Goal: Task Accomplishment & Management: Manage account settings

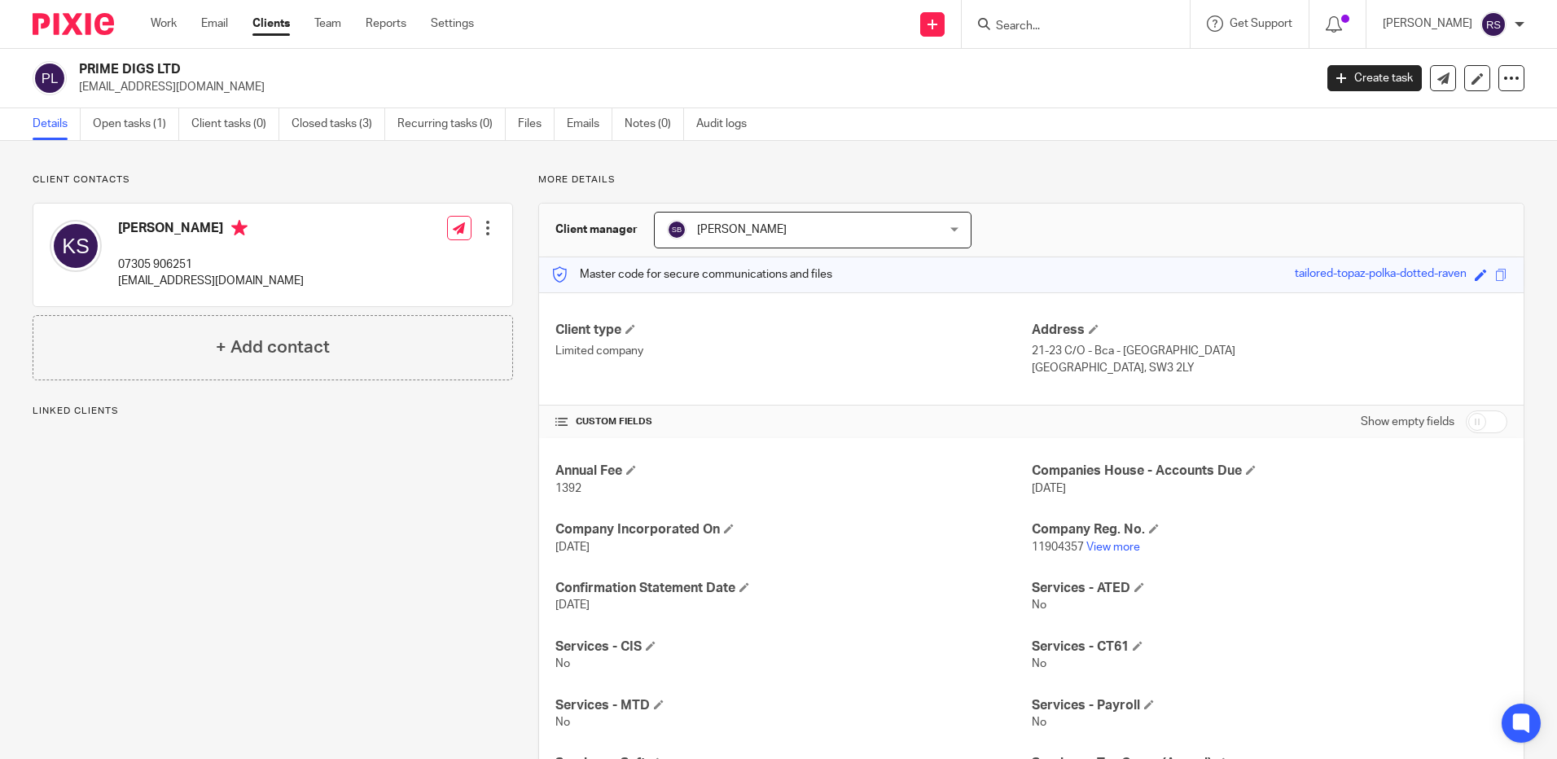
click at [1041, 21] on input "Search" at bounding box center [1068, 27] width 147 height 15
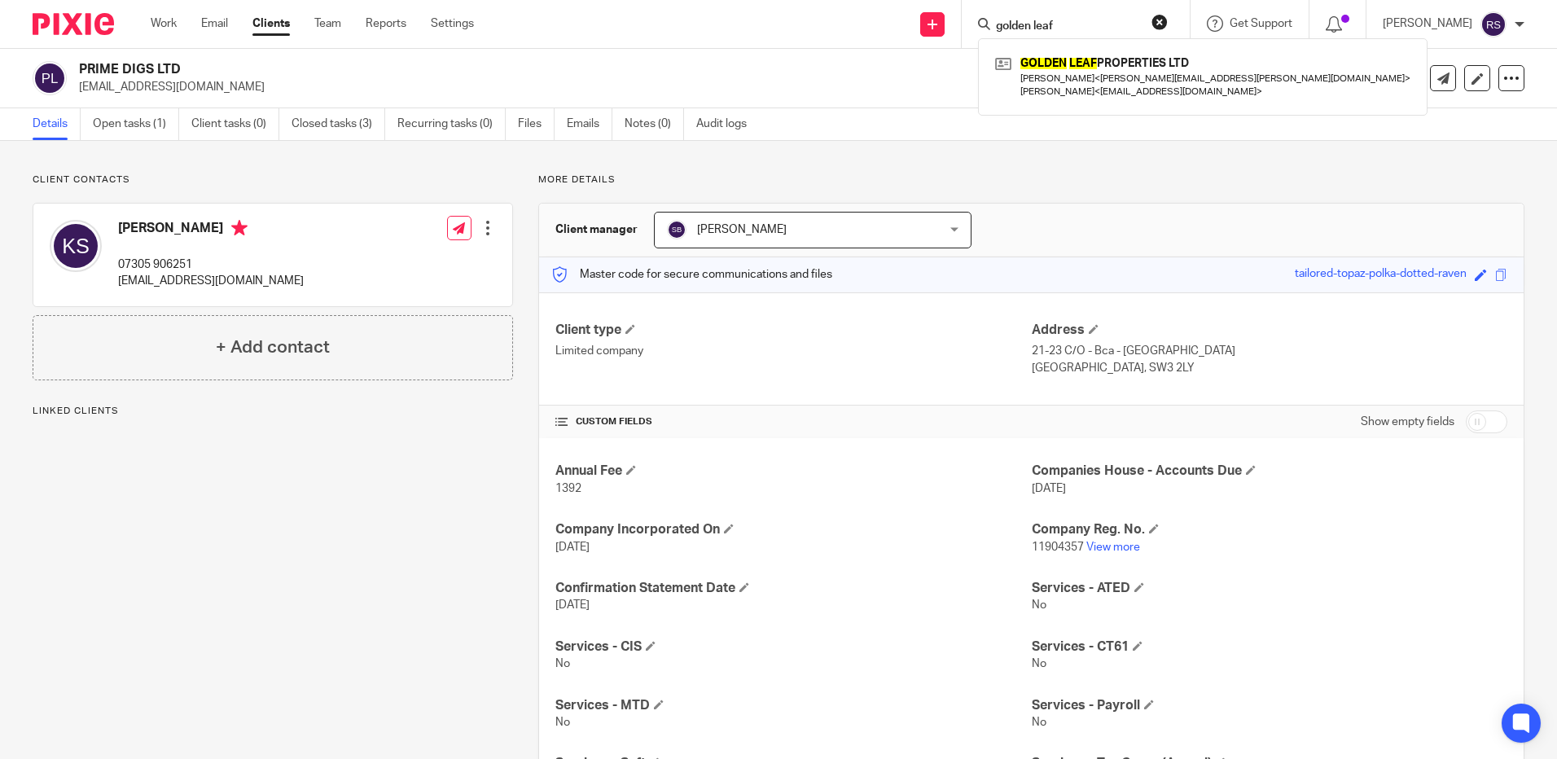
type input "golden leaf"
click button "submit" at bounding box center [0, 0] width 0 height 0
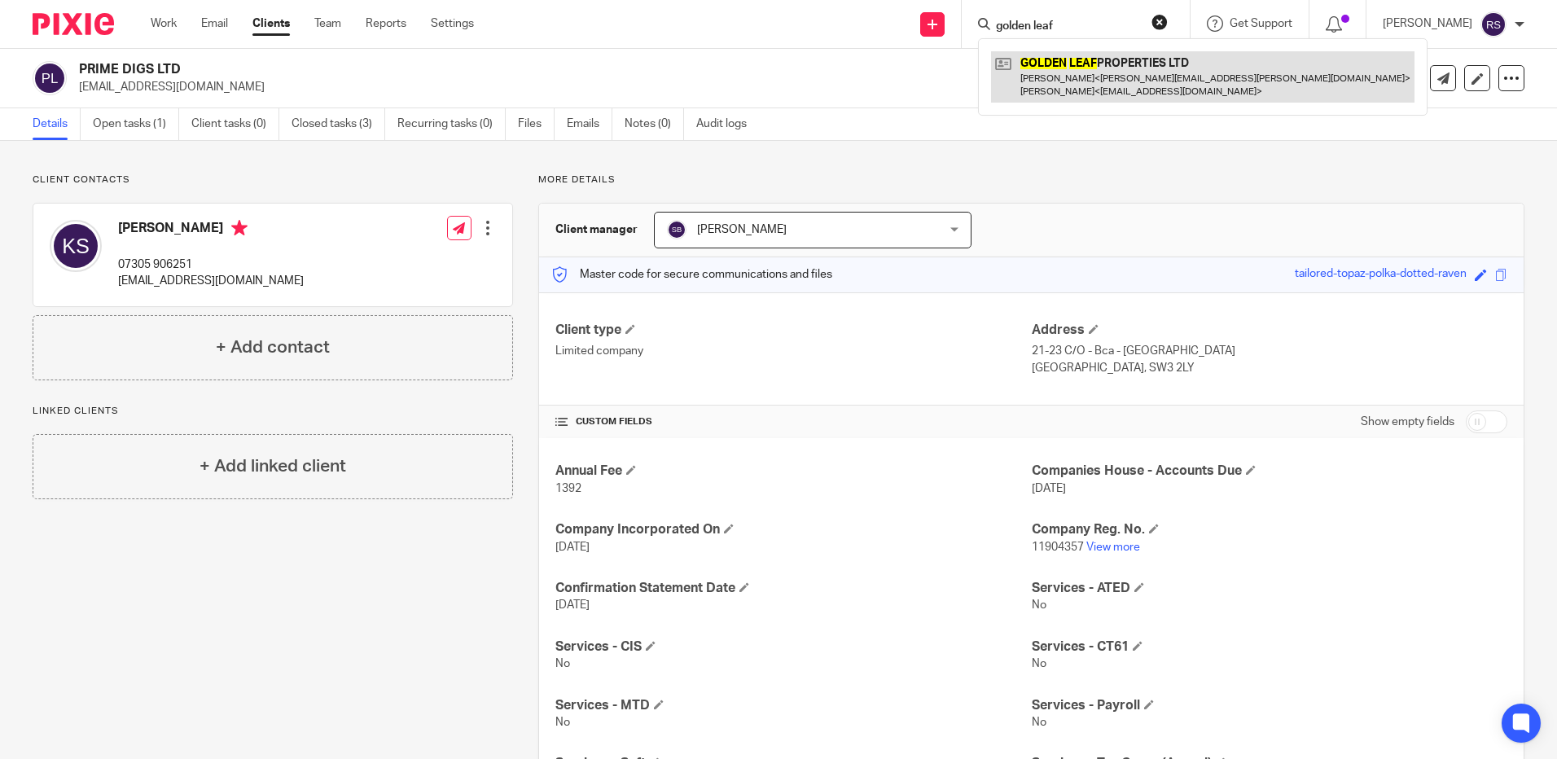
click at [1079, 64] on link at bounding box center [1203, 76] width 424 height 51
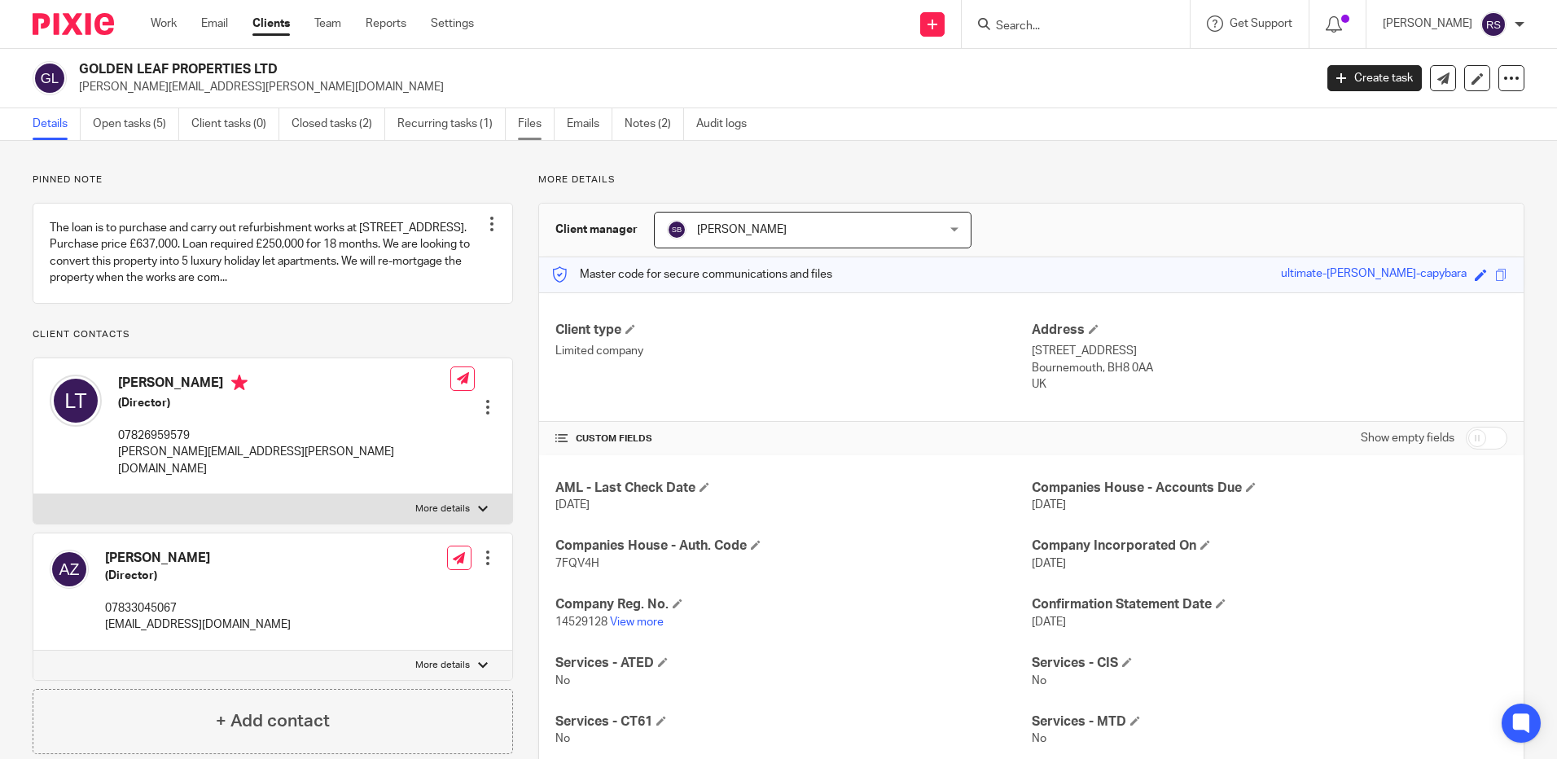
click at [534, 127] on link "Files" at bounding box center [536, 124] width 37 height 32
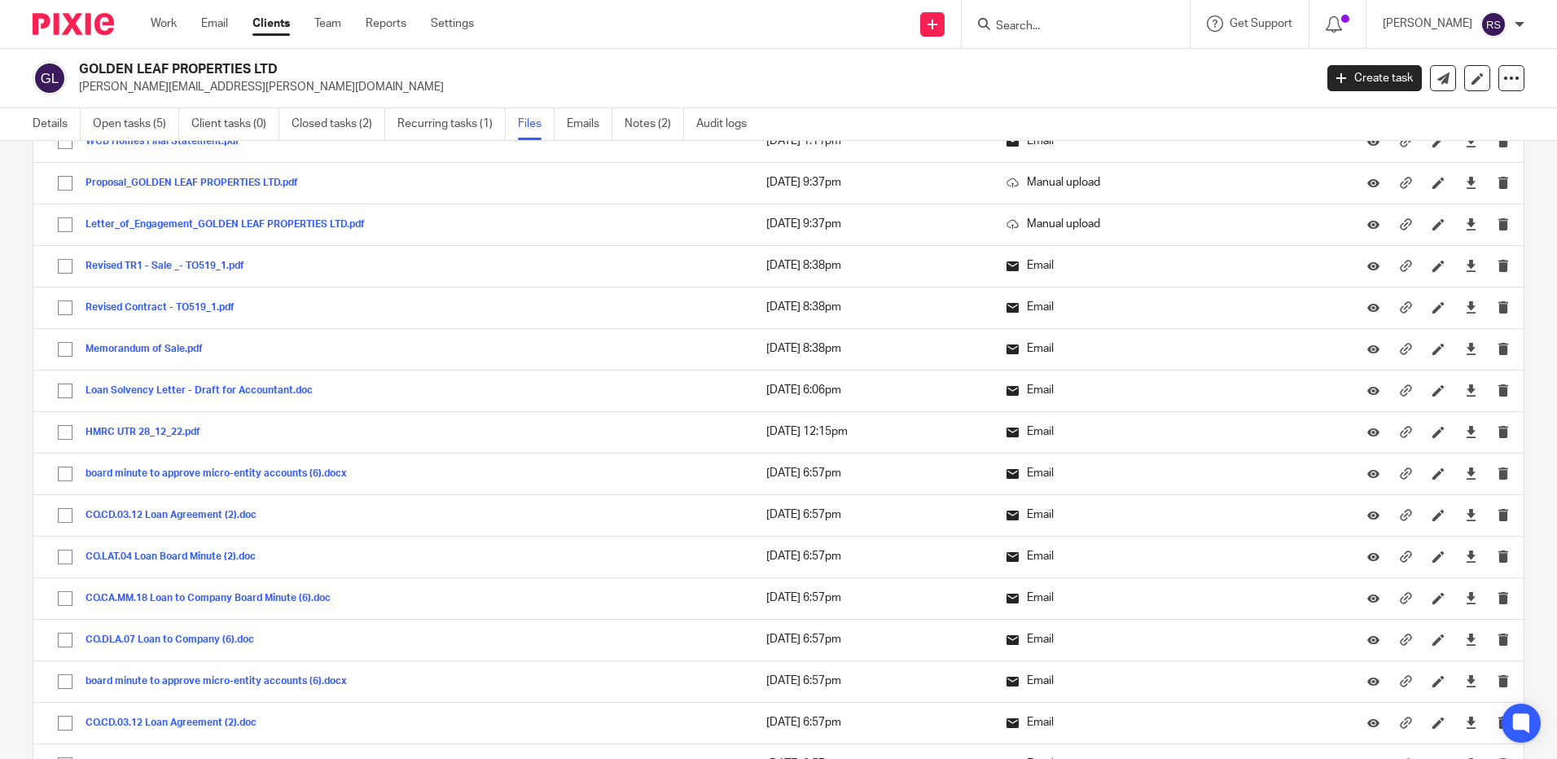
scroll to position [926, 0]
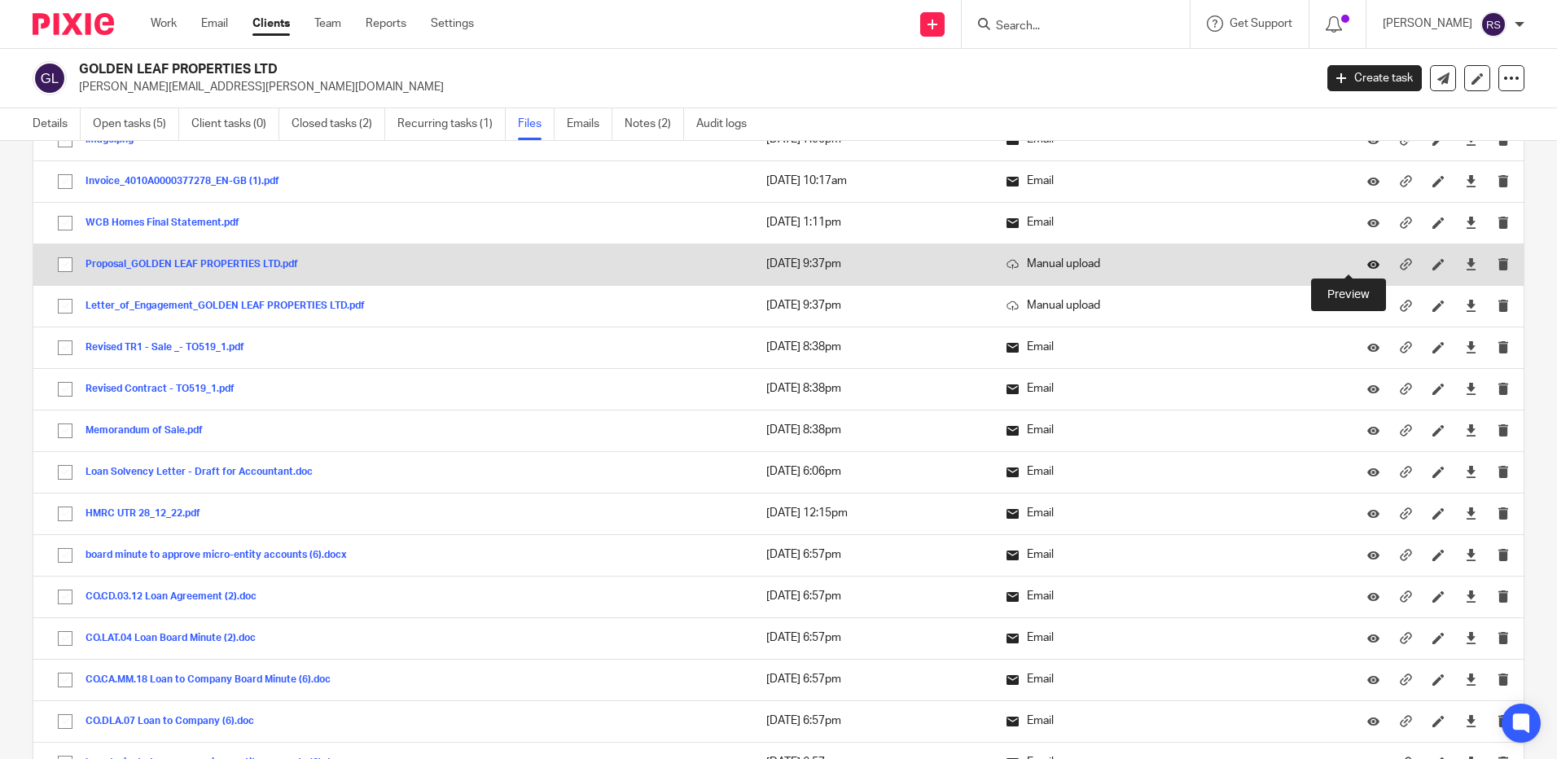
click at [1368, 261] on icon at bounding box center [1374, 264] width 12 height 12
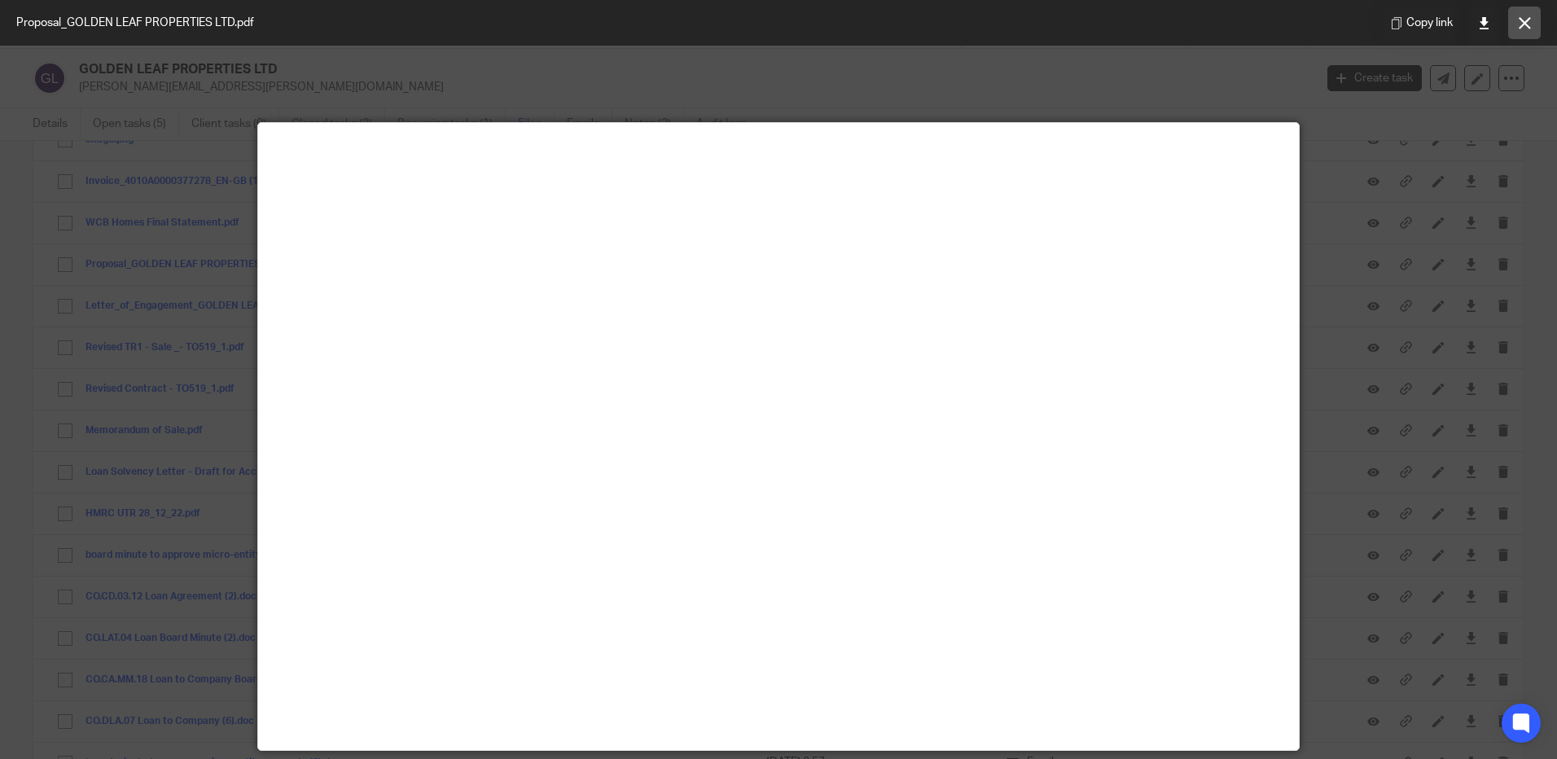
click at [1531, 21] on icon at bounding box center [1525, 23] width 12 height 12
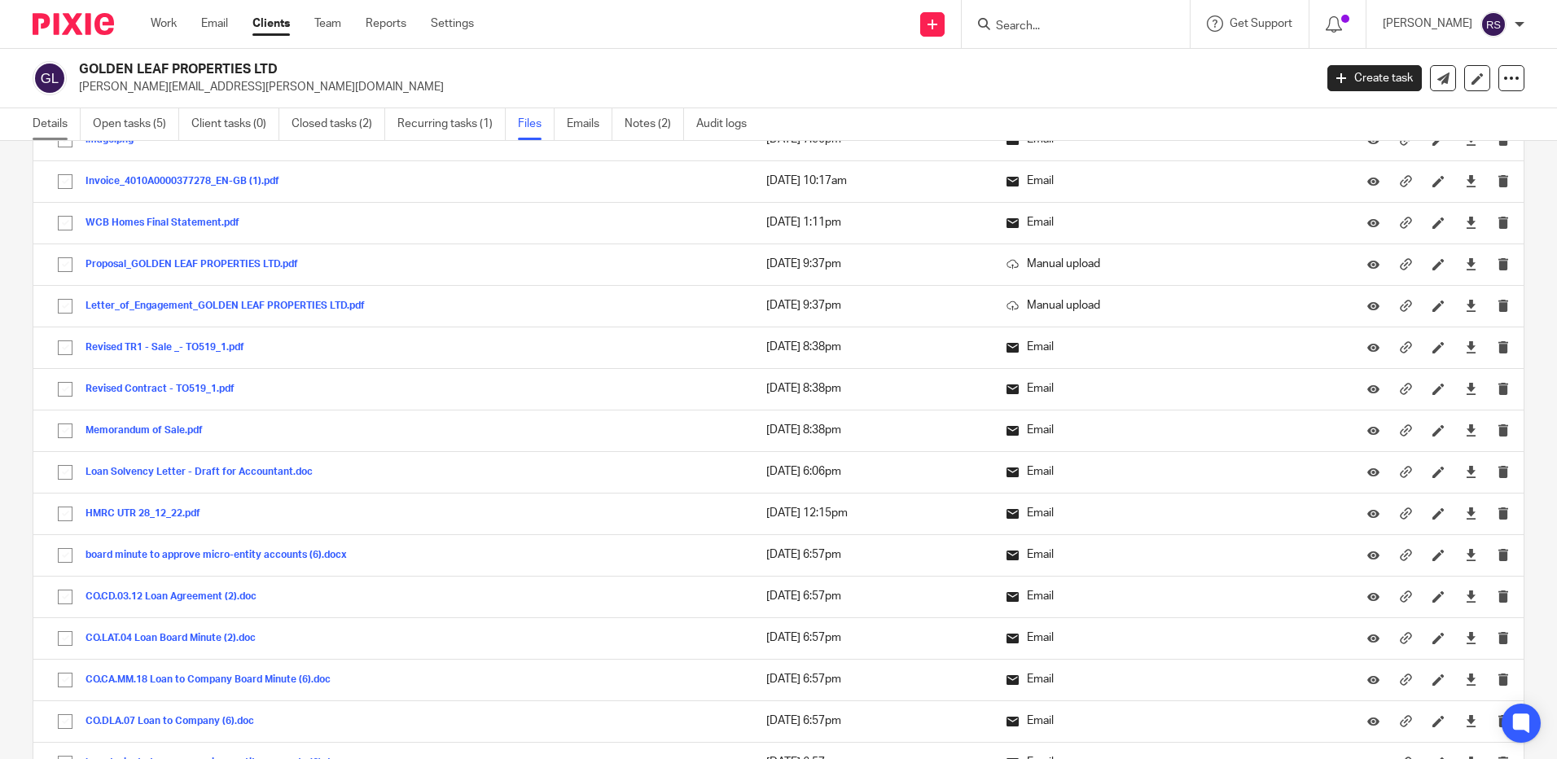
click at [60, 116] on link "Details" at bounding box center [57, 124] width 48 height 32
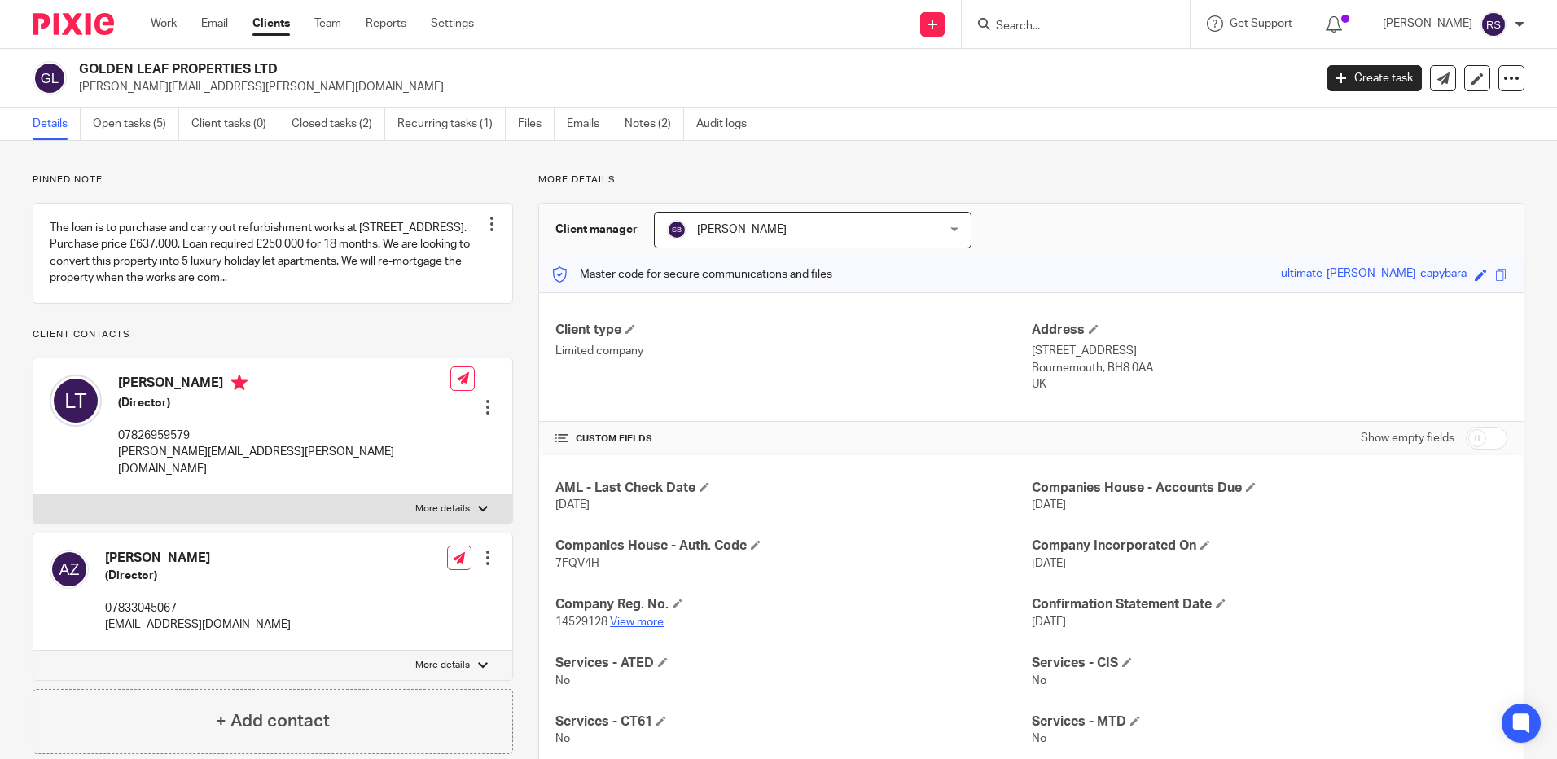
click at [645, 622] on link "View more" at bounding box center [637, 622] width 54 height 11
click at [1041, 20] on input "Search" at bounding box center [1068, 27] width 147 height 15
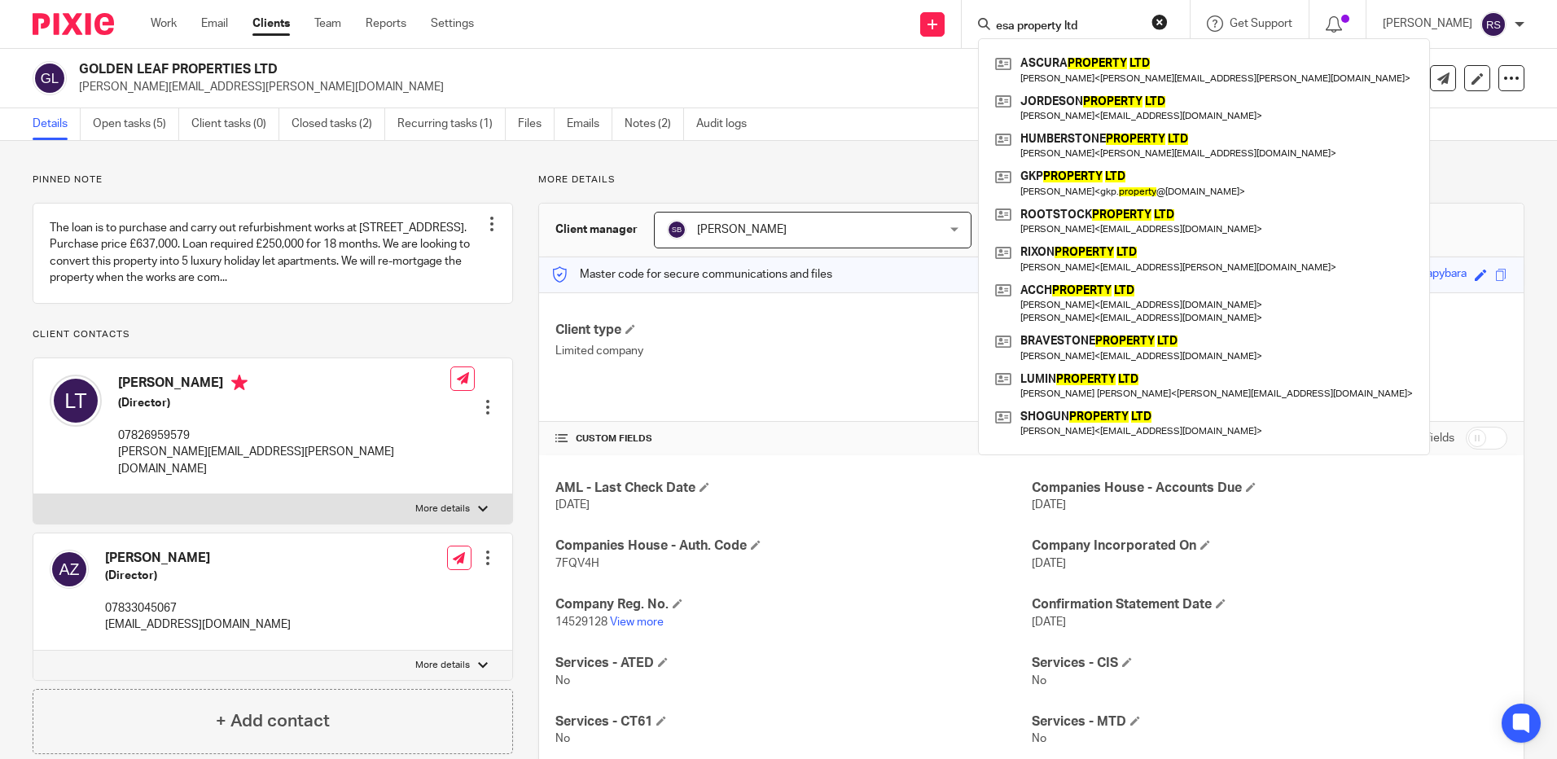
type input "esa property ltd"
drag, startPoint x: 1087, startPoint y: 13, endPoint x: 859, endPoint y: 16, distance: 228.9
click at [859, 16] on div "Send new email Create task Add client esa property ltd ASCURA PROPERTY LTD Jack…" at bounding box center [1028, 24] width 1059 height 48
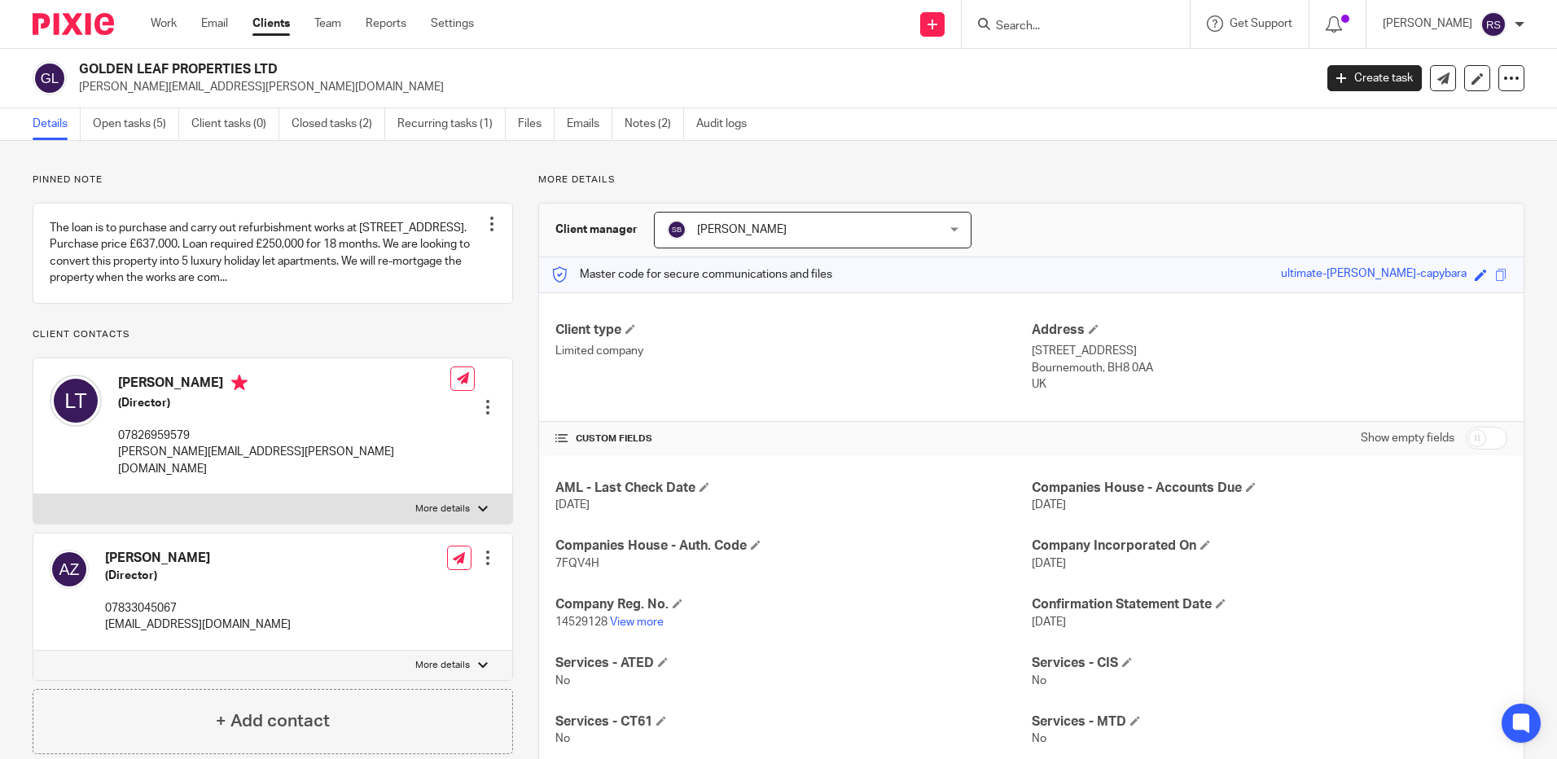
click at [1036, 25] on input "Search" at bounding box center [1068, 27] width 147 height 15
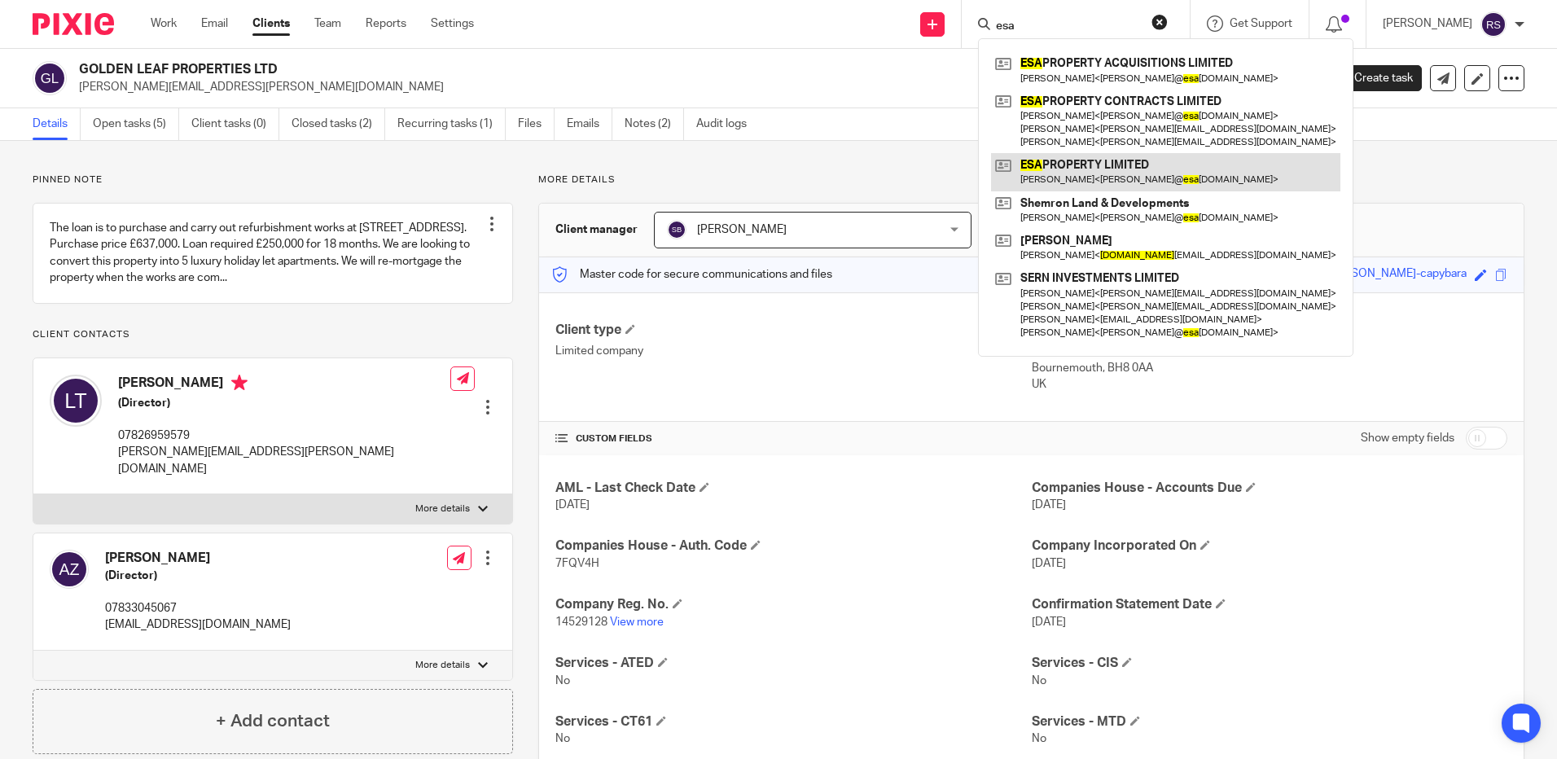
type input "esa"
click at [1147, 170] on link at bounding box center [1165, 171] width 349 height 37
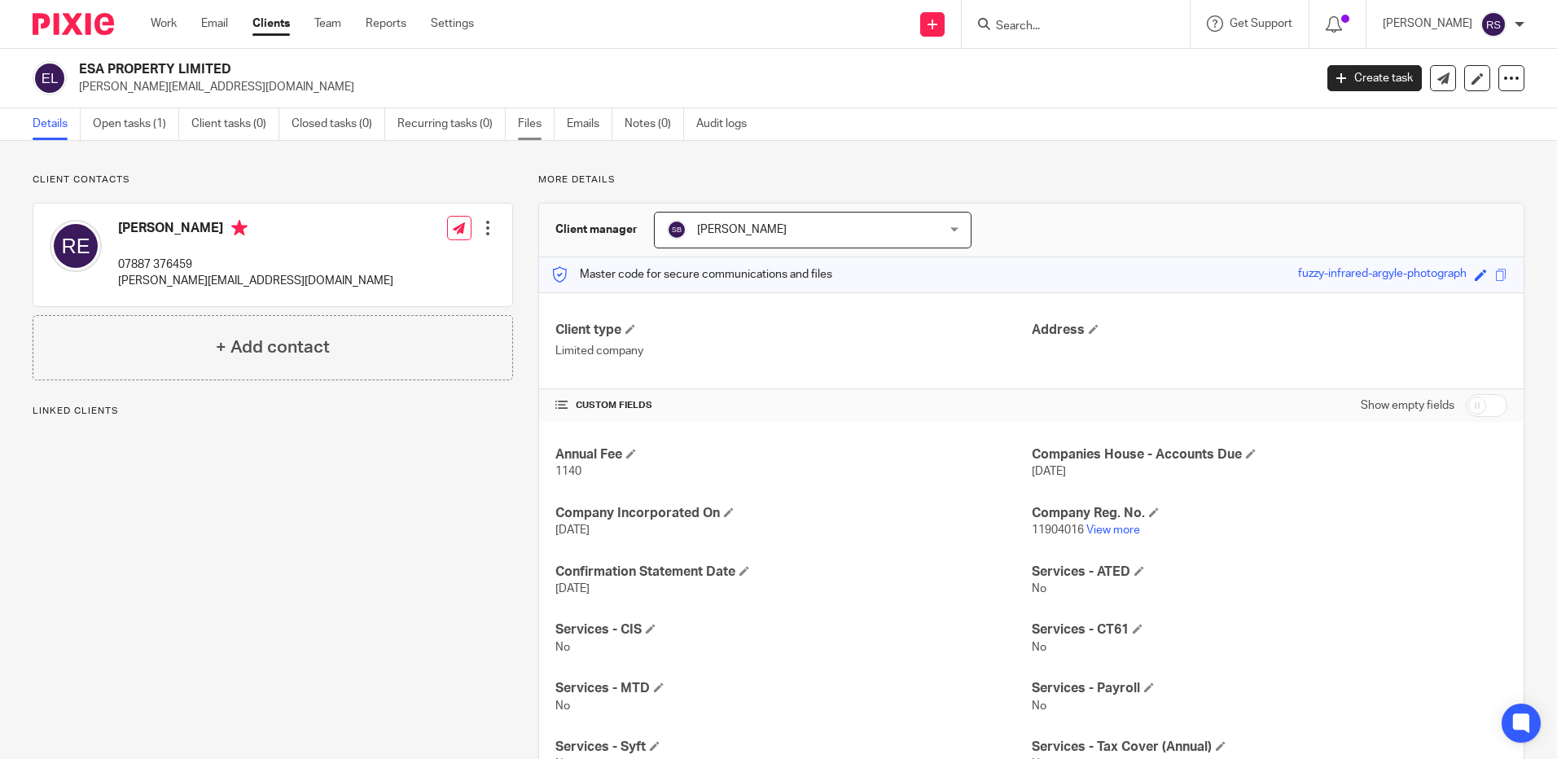
click at [532, 124] on link "Files" at bounding box center [536, 124] width 37 height 32
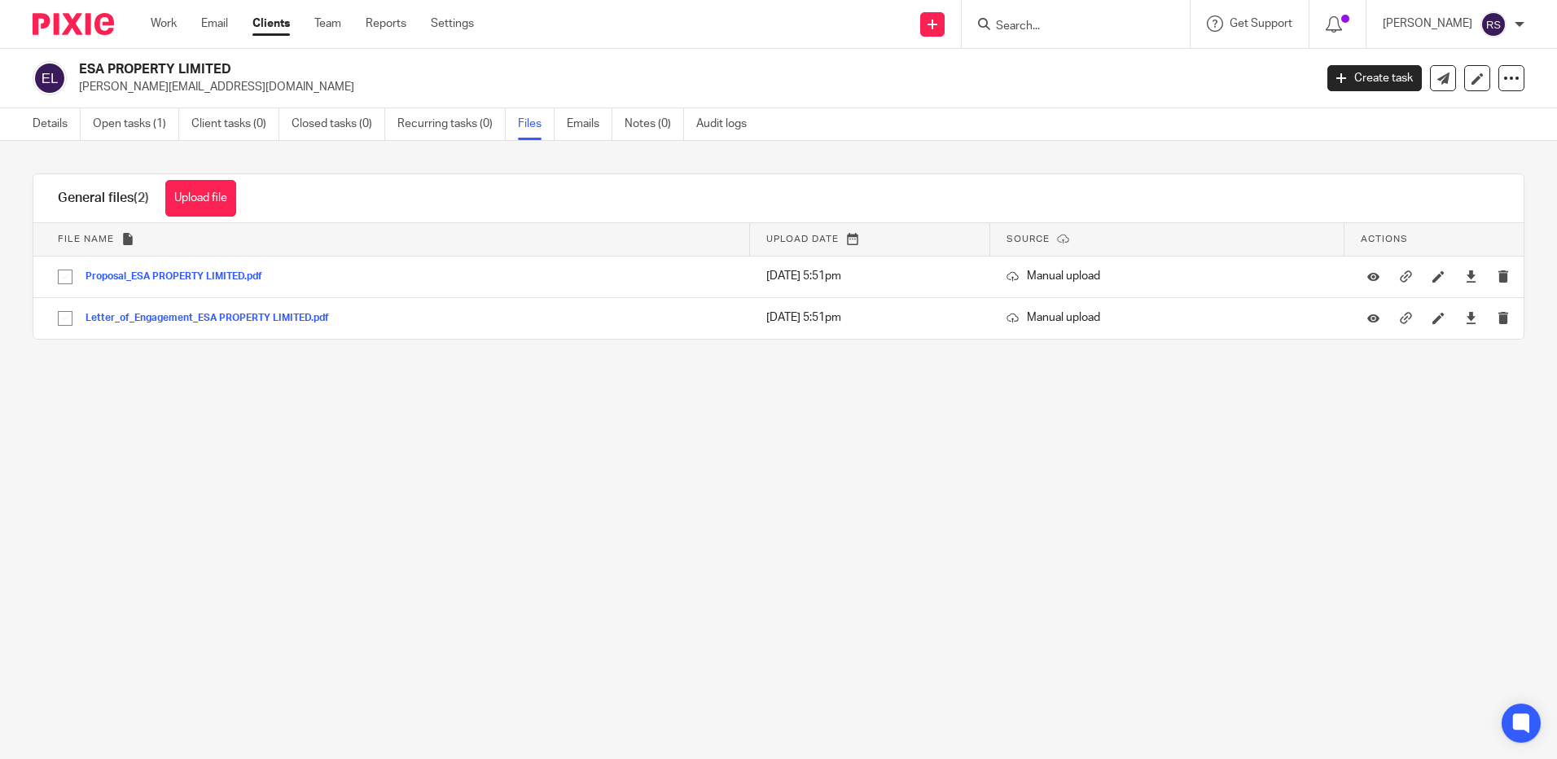
click at [1074, 14] on form at bounding box center [1082, 24] width 174 height 20
click at [1044, 29] on input "Search" at bounding box center [1068, 27] width 147 height 15
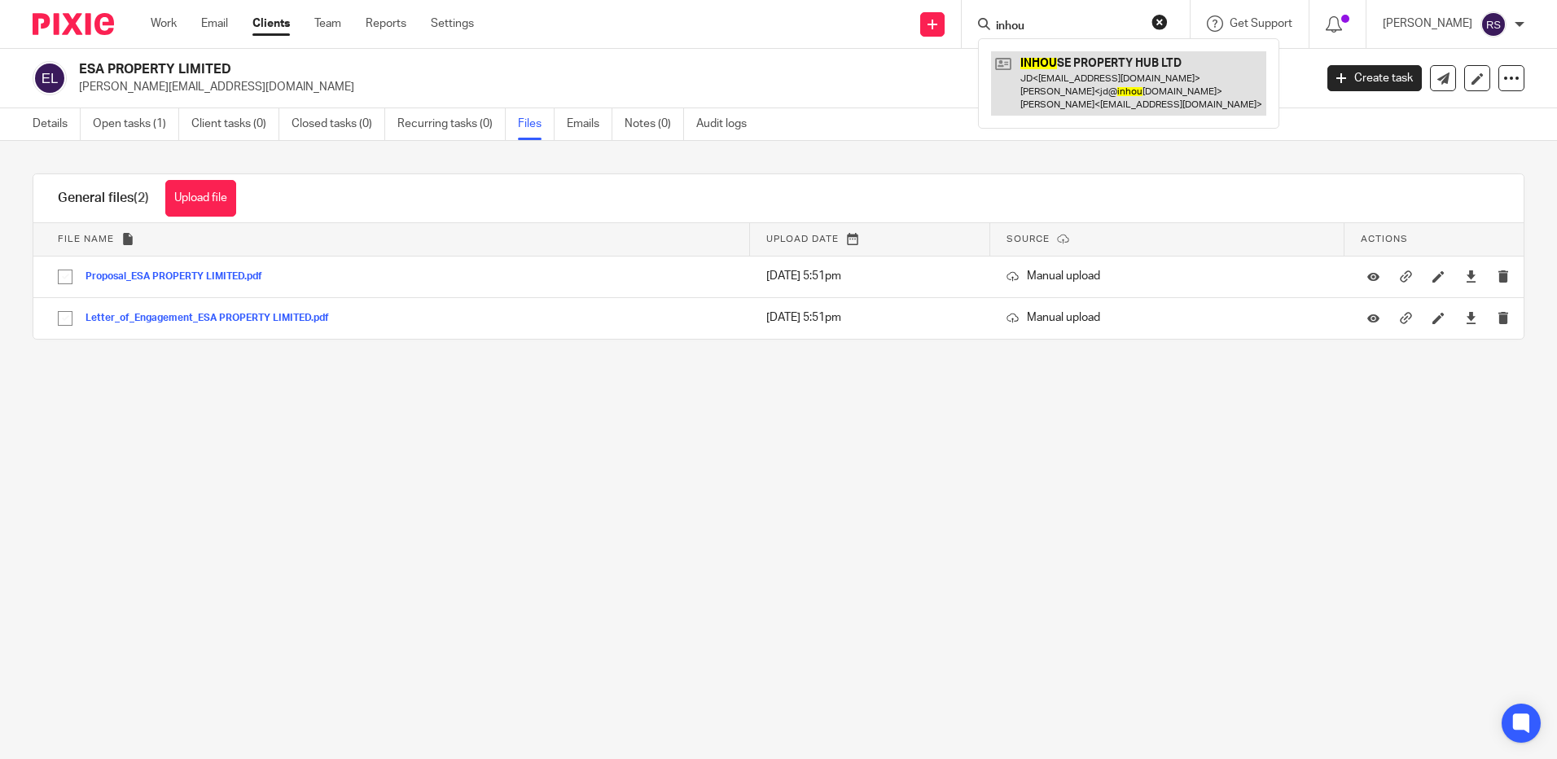
type input "inhou"
click at [1073, 101] on link at bounding box center [1128, 83] width 275 height 64
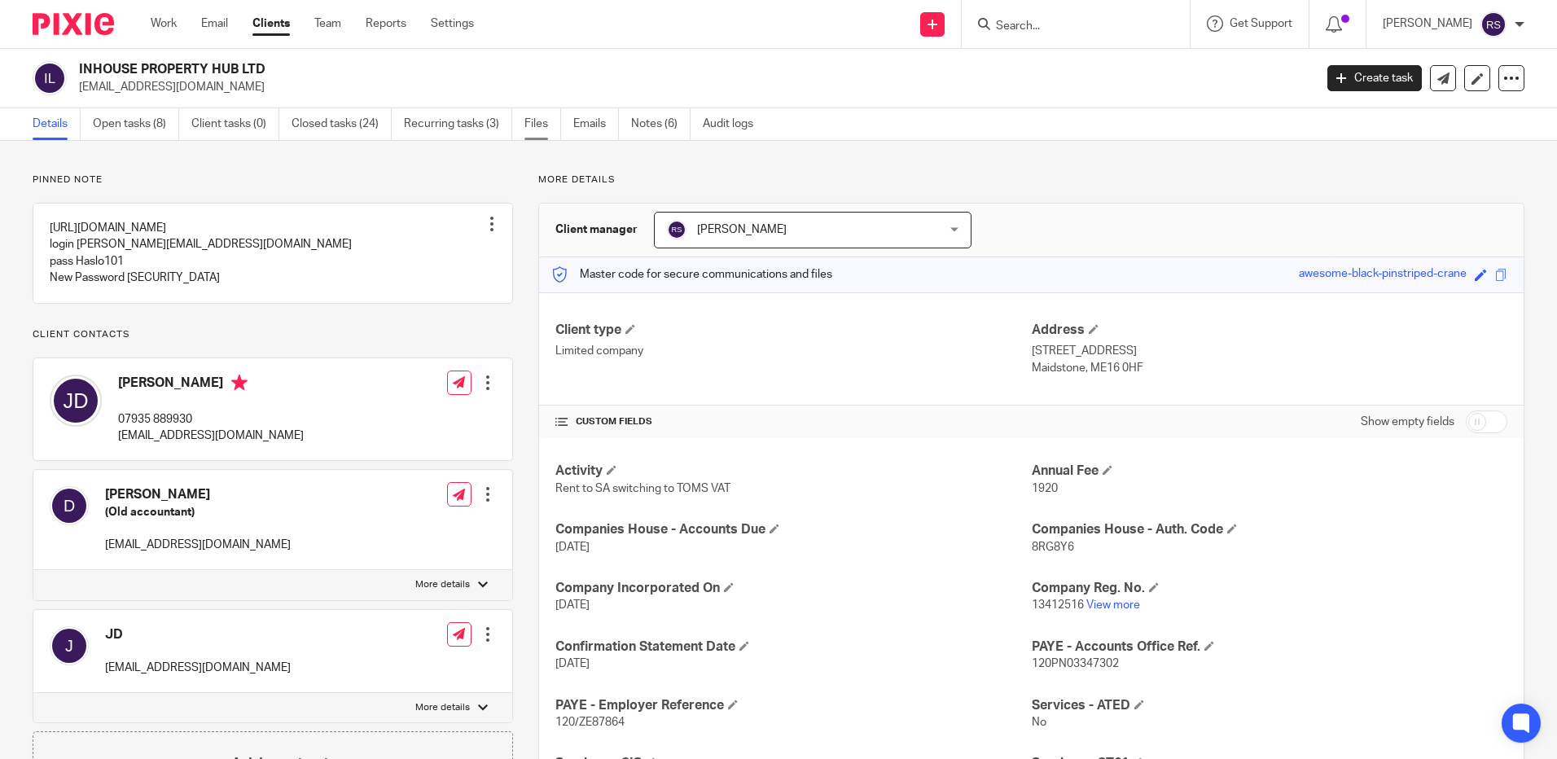
click at [541, 118] on link "Files" at bounding box center [543, 124] width 37 height 32
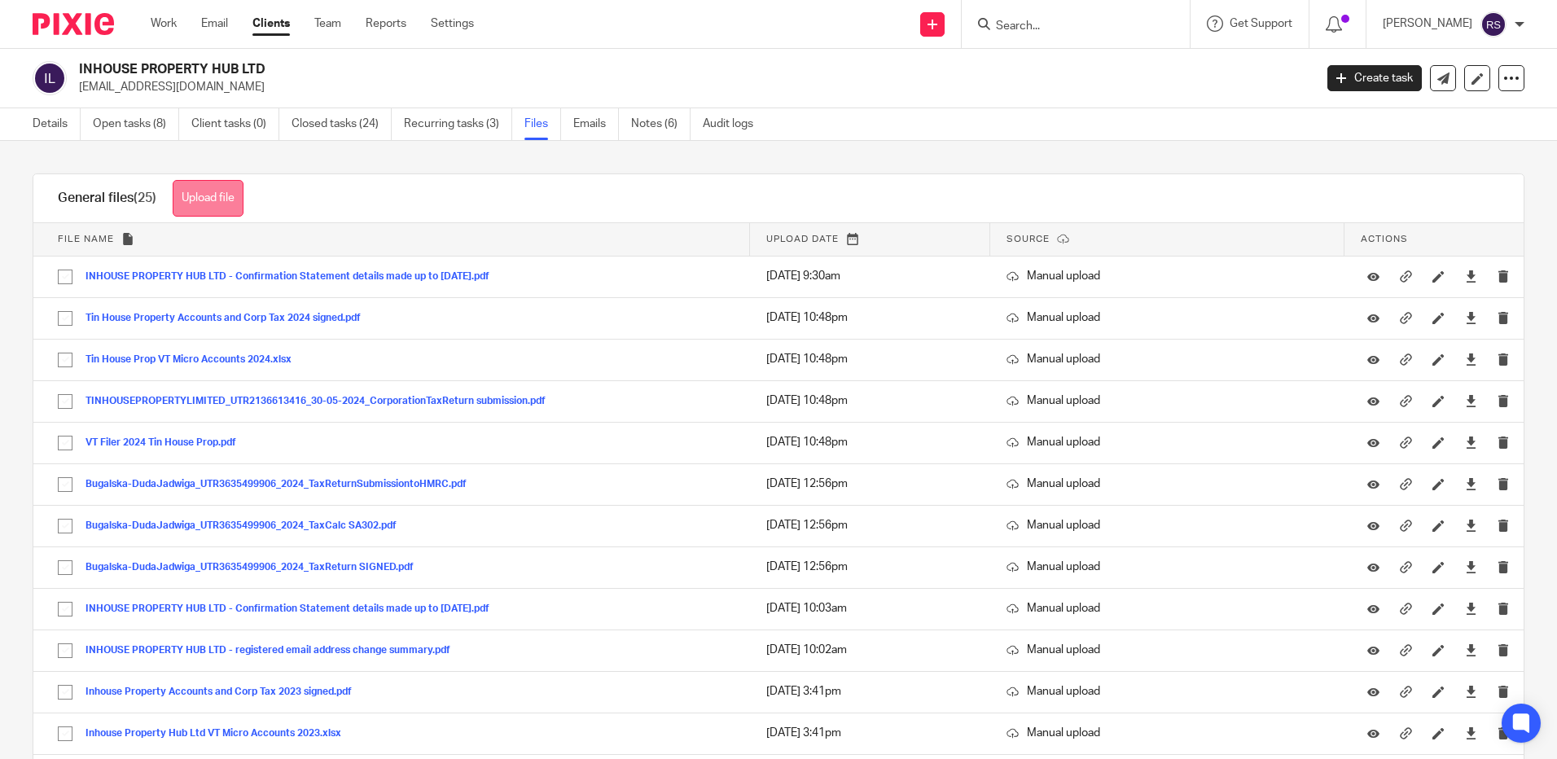
click at [209, 200] on button "Upload file" at bounding box center [208, 198] width 71 height 37
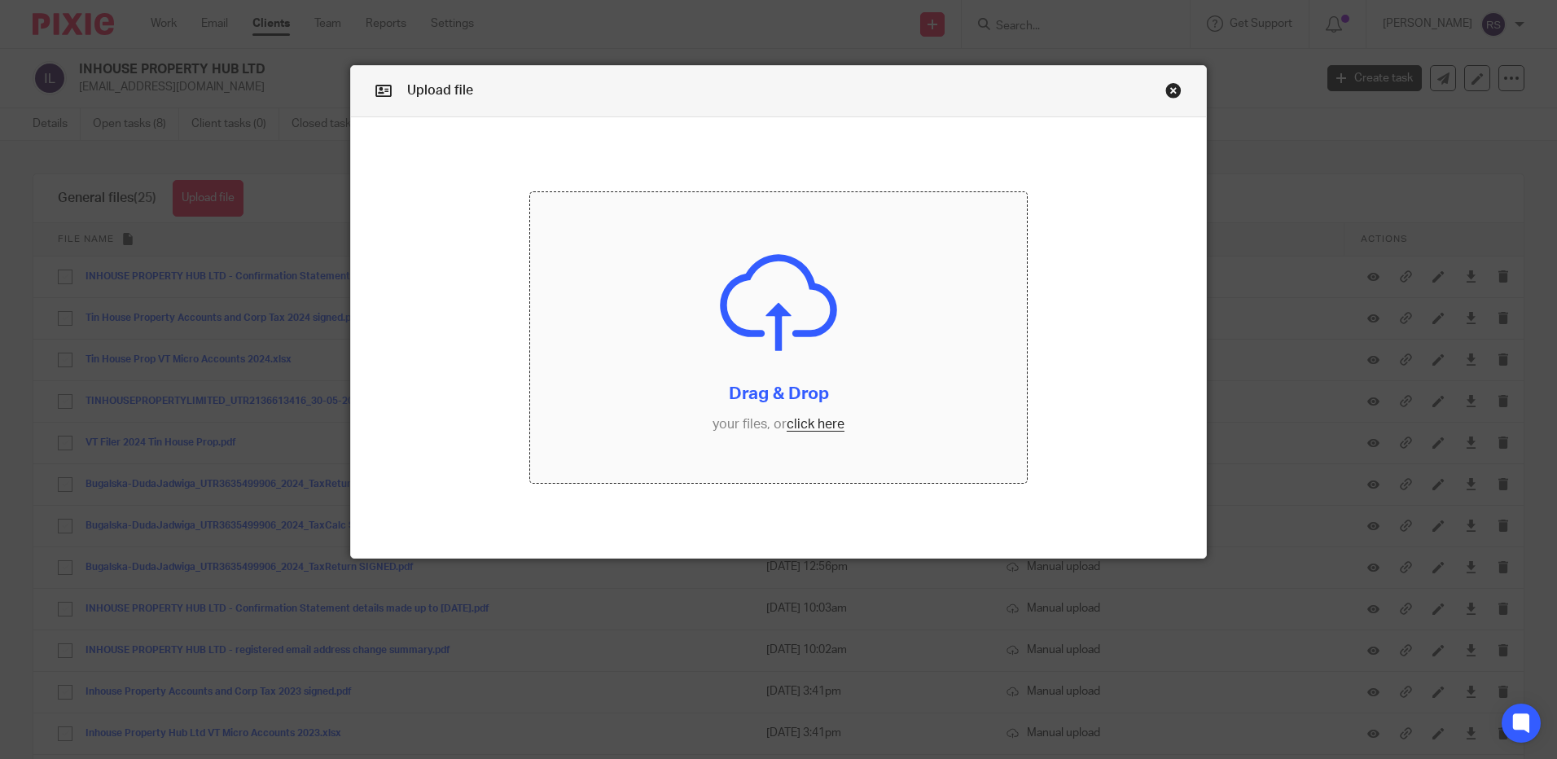
click at [830, 430] on input "file" at bounding box center [778, 337] width 497 height 291
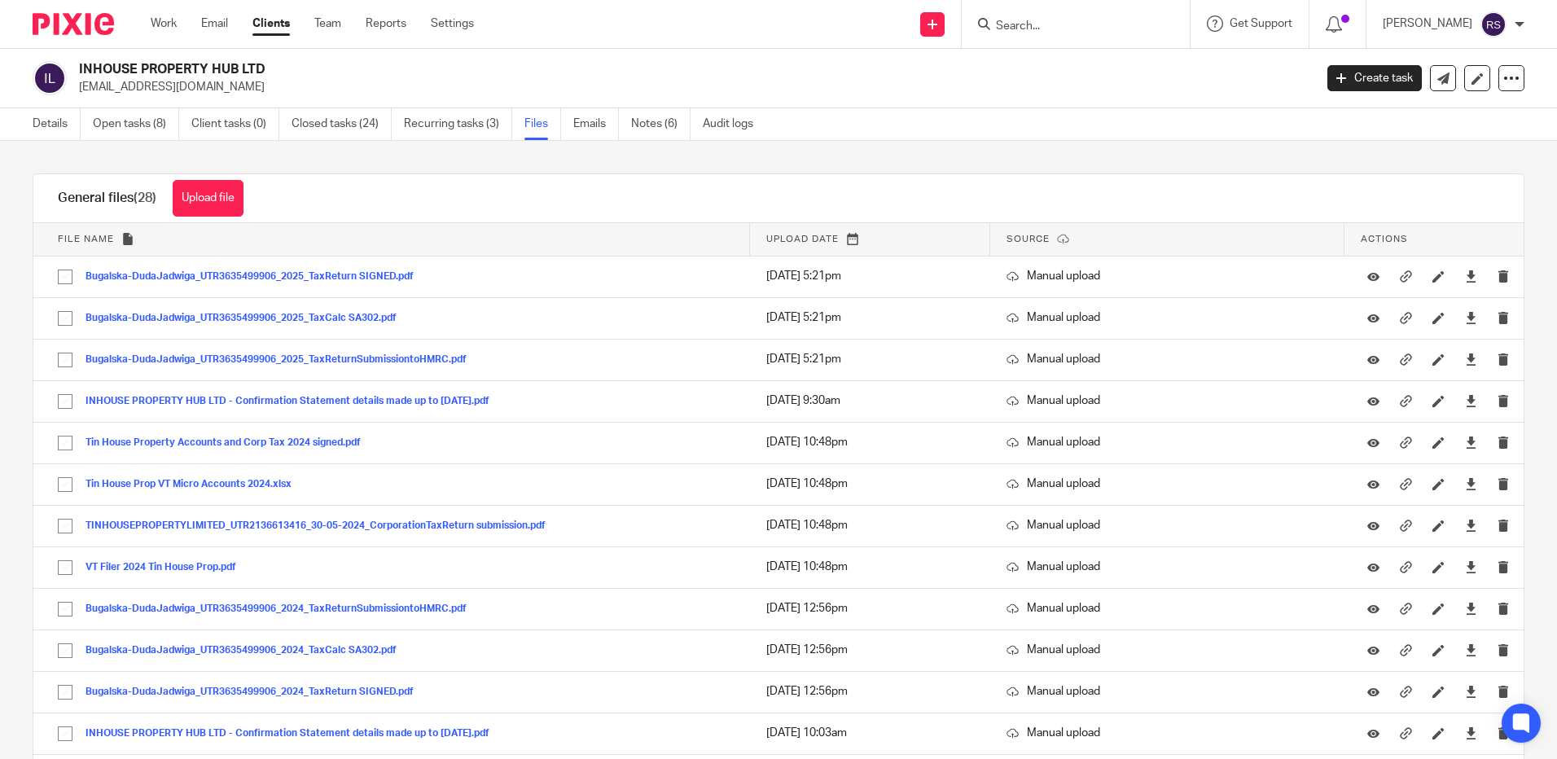
click at [1060, 33] on input "Search" at bounding box center [1068, 27] width 147 height 15
click at [1072, 28] on input "Search" at bounding box center [1068, 27] width 147 height 15
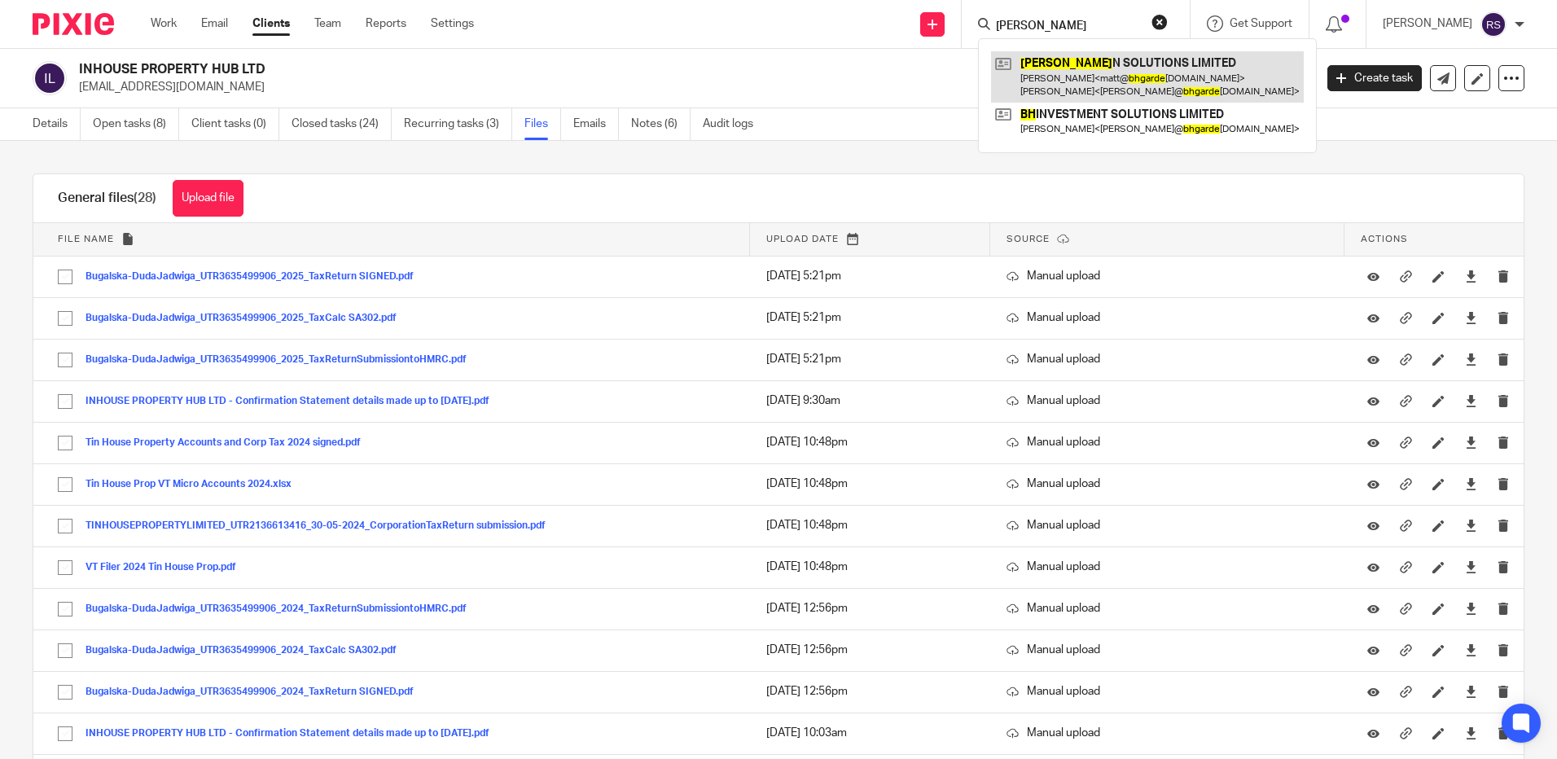
type input "bh garde"
click at [1075, 72] on link at bounding box center [1147, 76] width 313 height 51
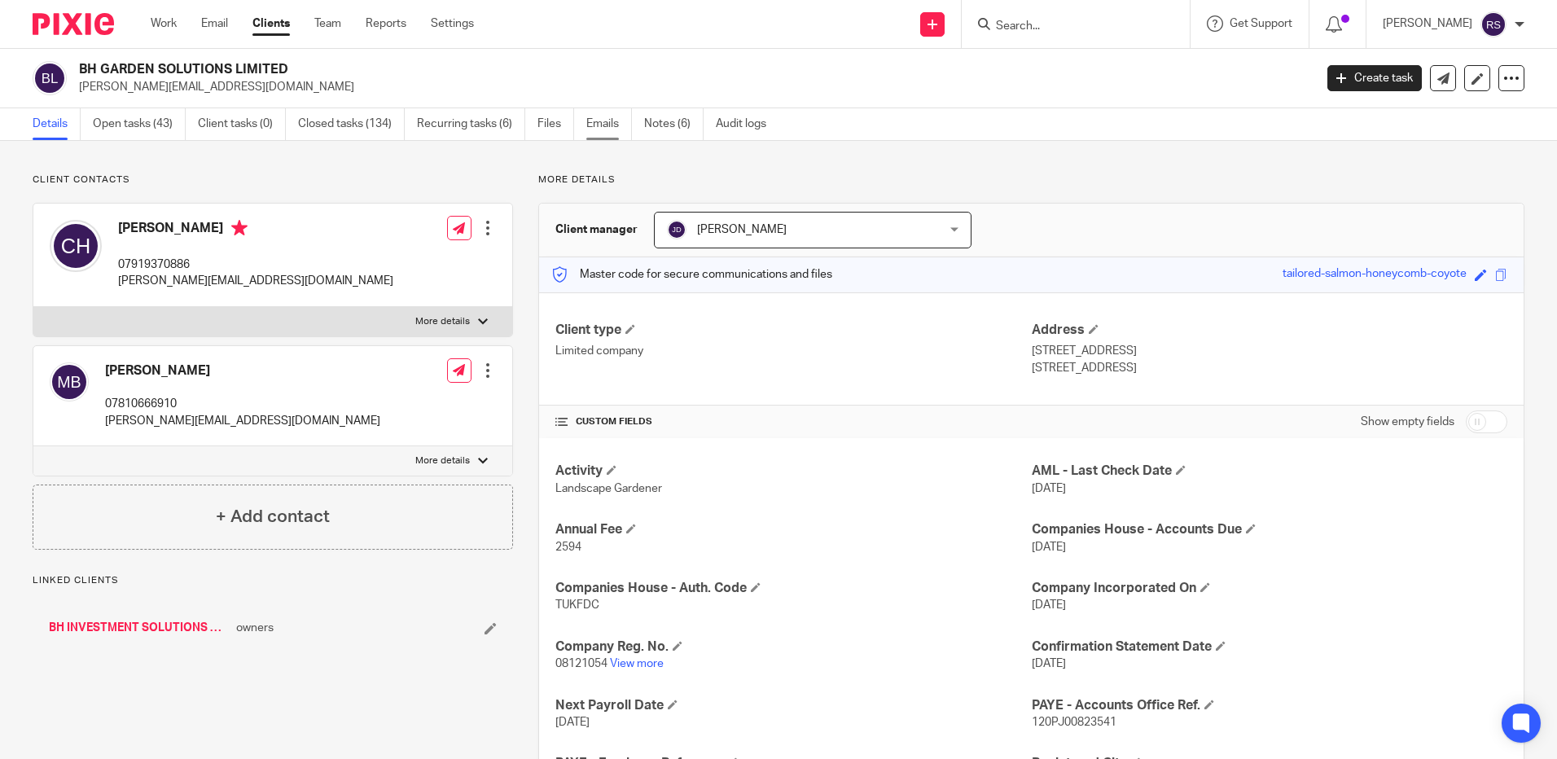
click at [619, 123] on link "Emails" at bounding box center [609, 124] width 46 height 32
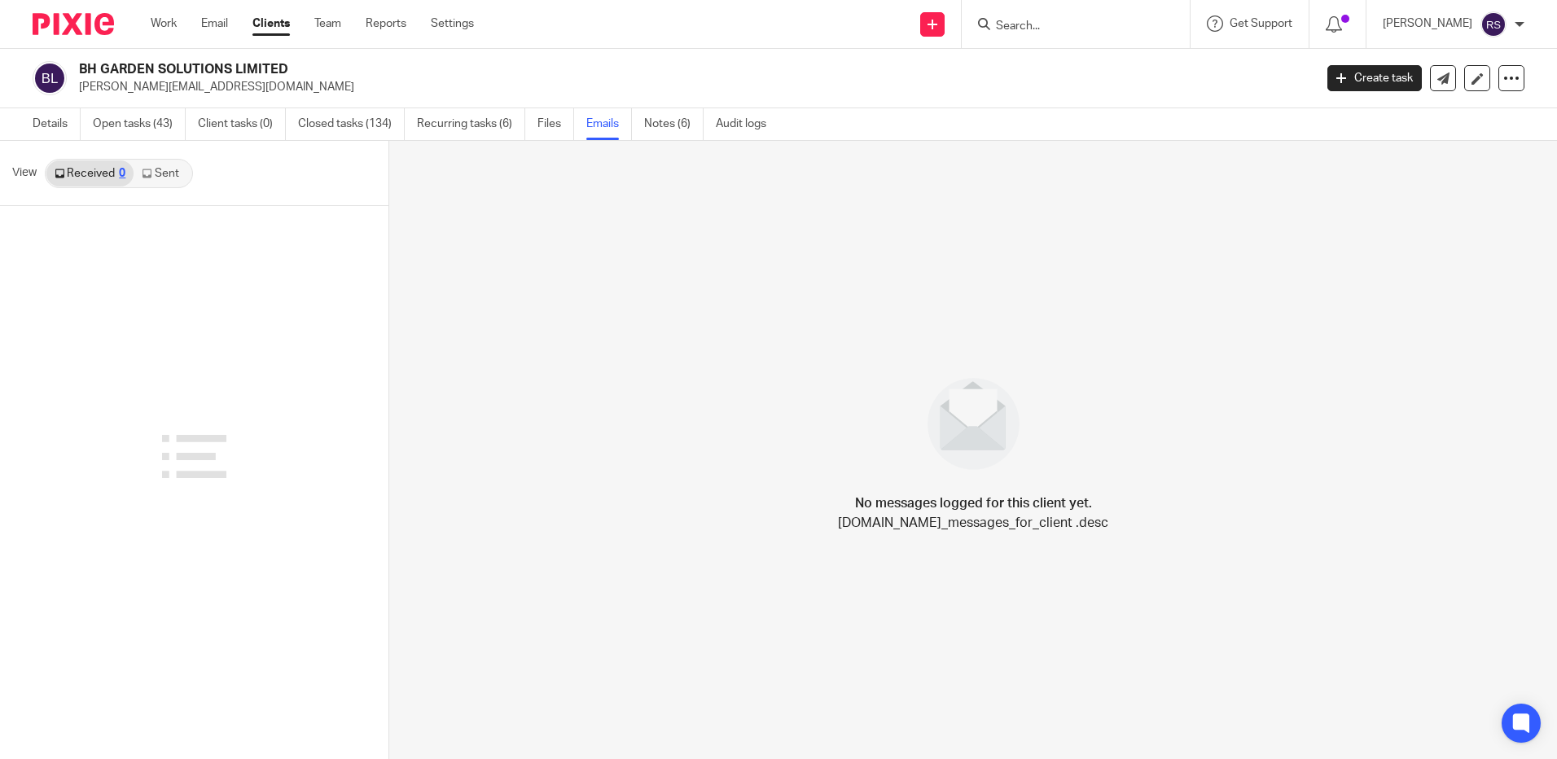
click at [169, 174] on link "Sent" at bounding box center [162, 173] width 57 height 26
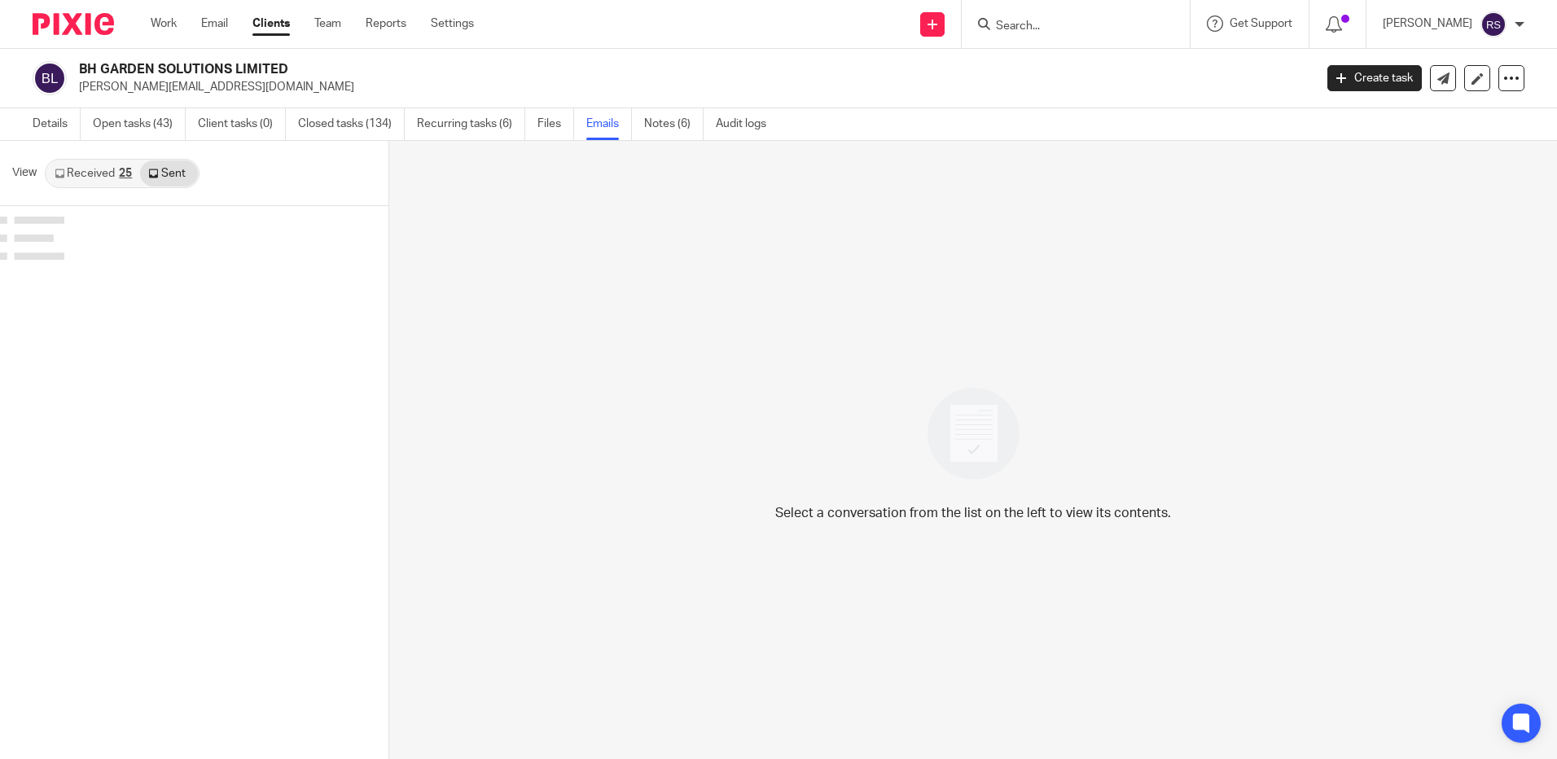
click at [169, 178] on link "Sent" at bounding box center [168, 173] width 57 height 26
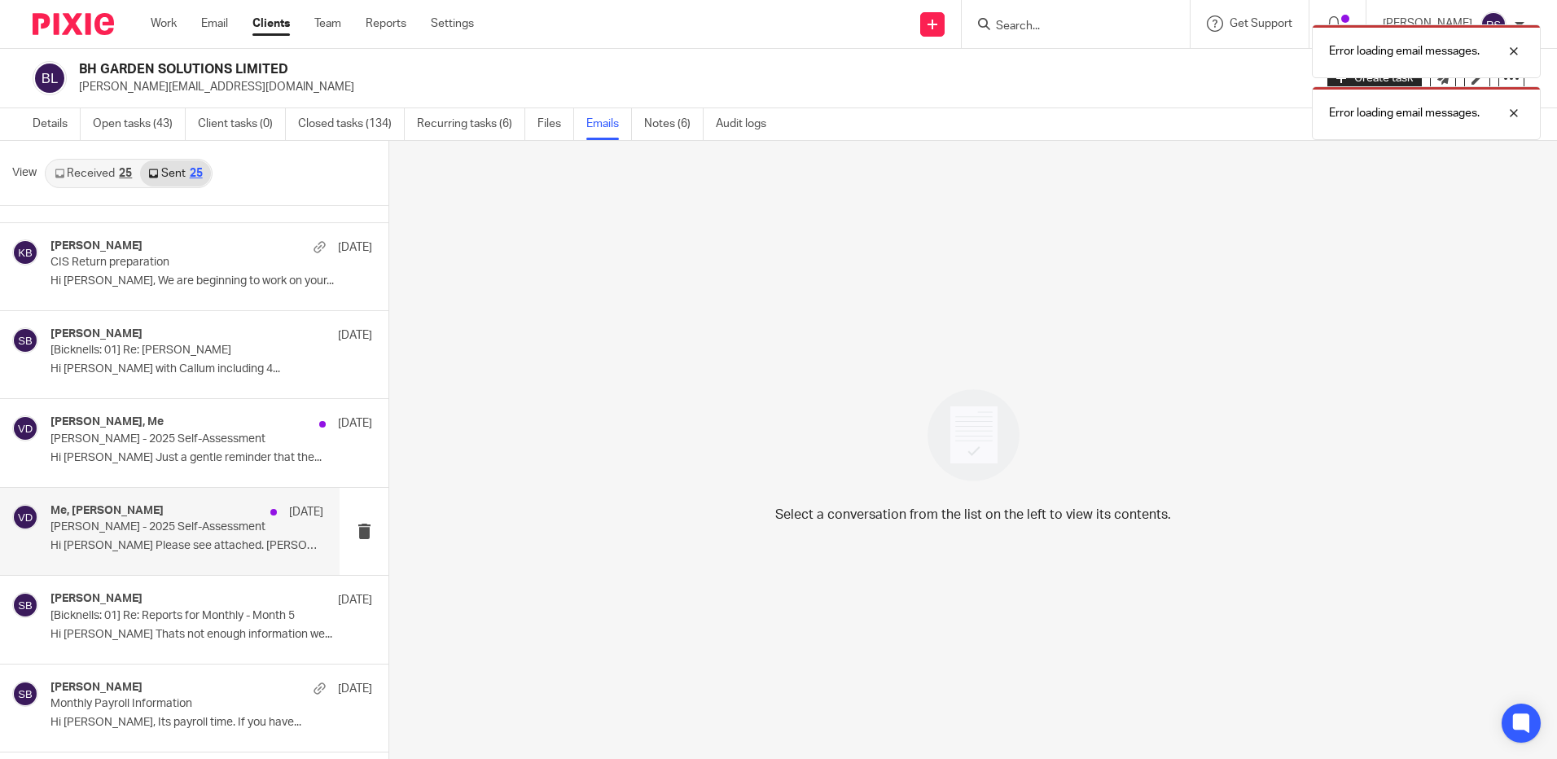
scroll to position [163, 0]
